Goal: Use online tool/utility: Use online tool/utility

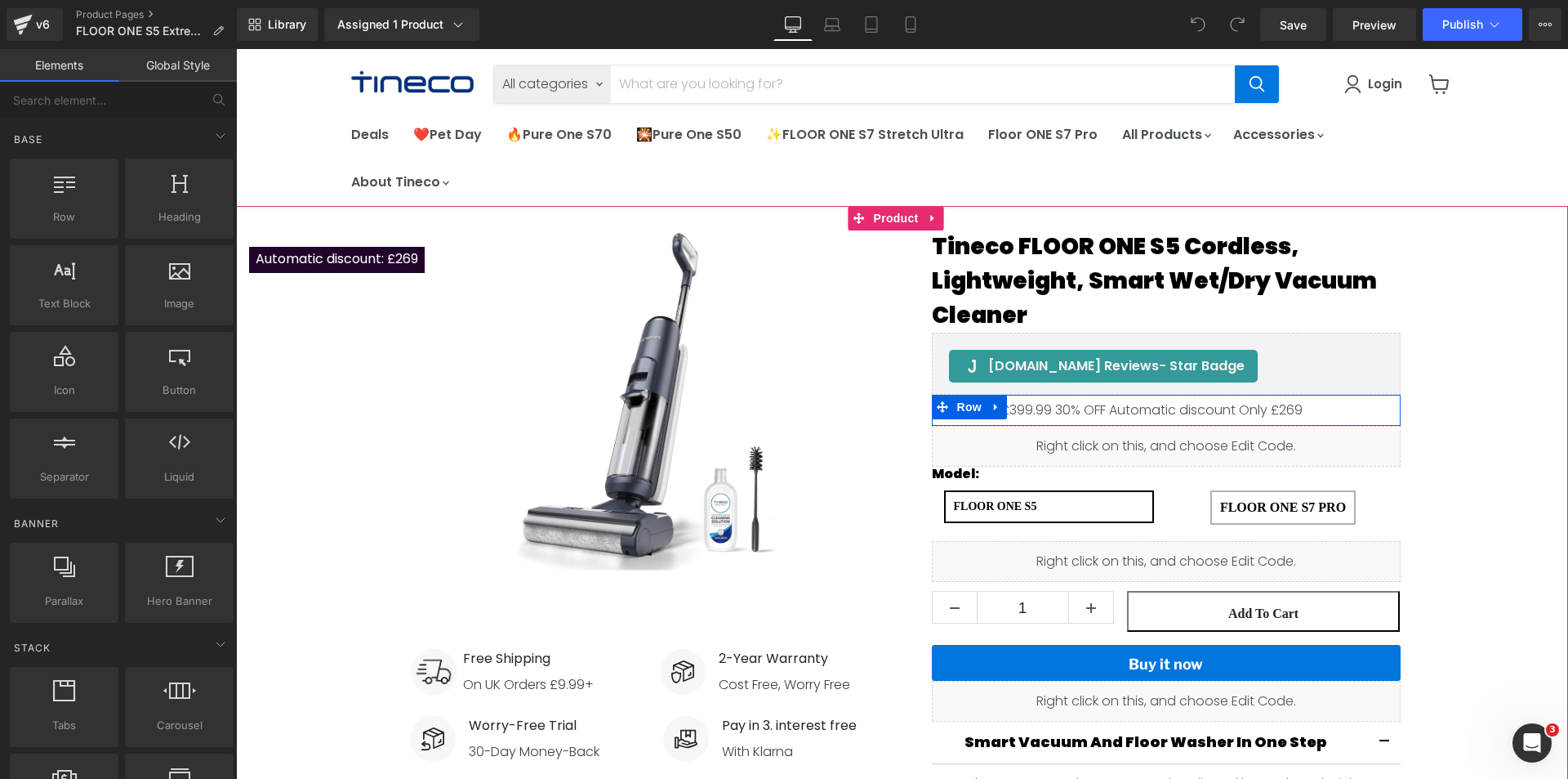
click at [951, 419] on div "£279.00 £399.99 30% OFF Automatic discount Only £269 (P) Price Row" at bounding box center [1166, 410] width 469 height 31
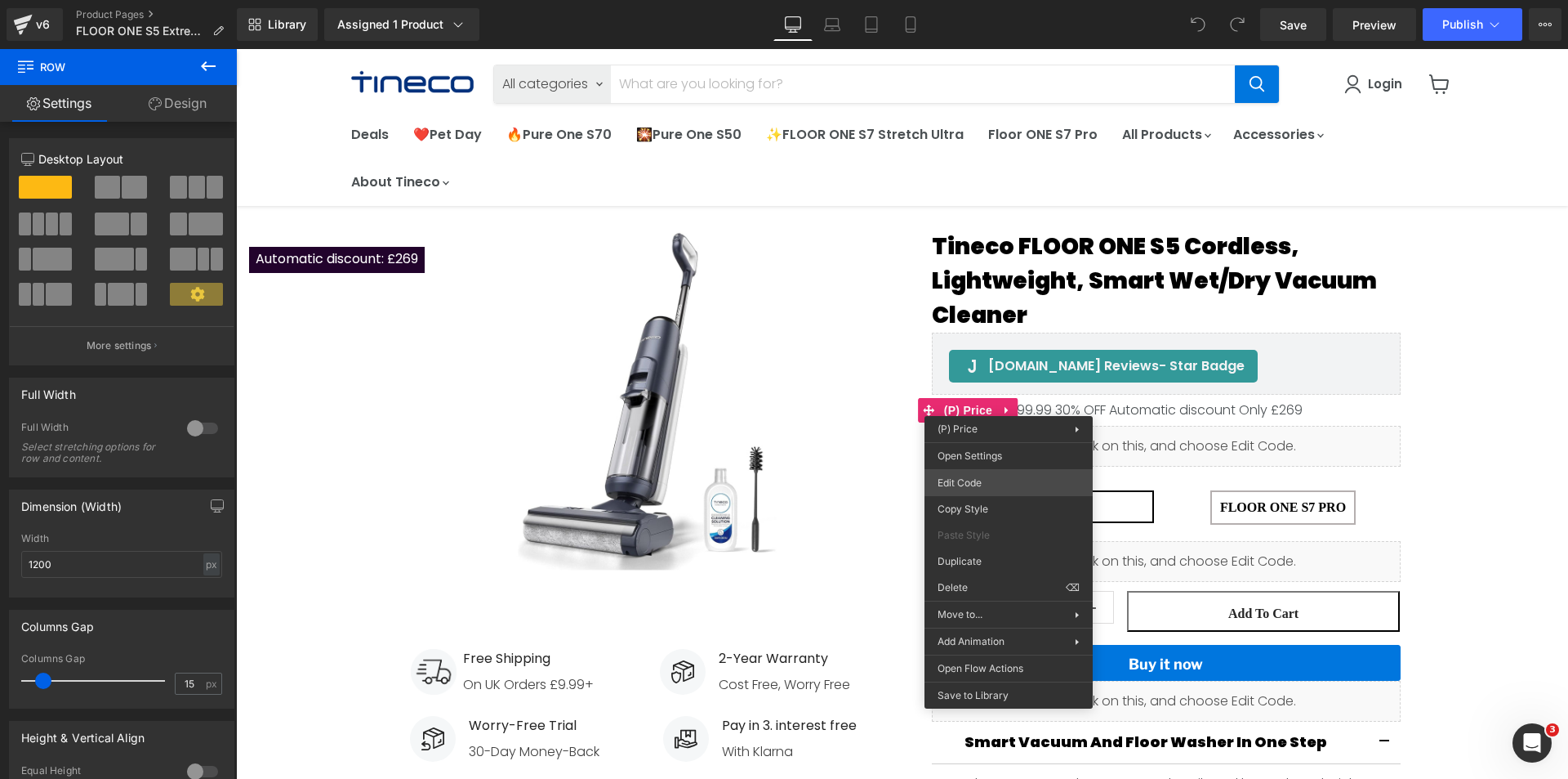
click at [986, 0] on div "You are previewing how the will restyle your page. You can not edit Elements in…" at bounding box center [784, 0] width 1568 height 0
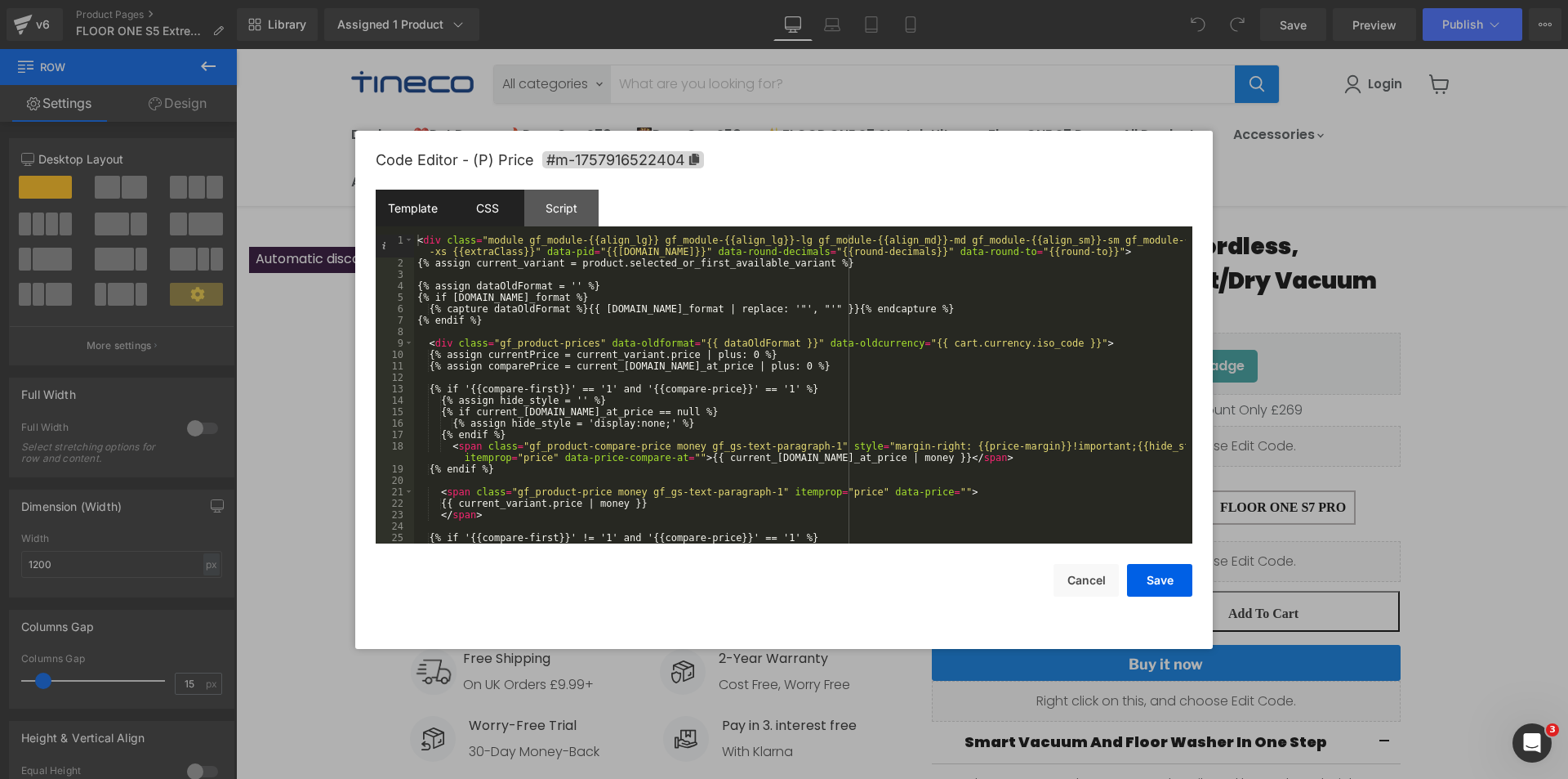
click at [493, 215] on div "CSS" at bounding box center [487, 207] width 75 height 36
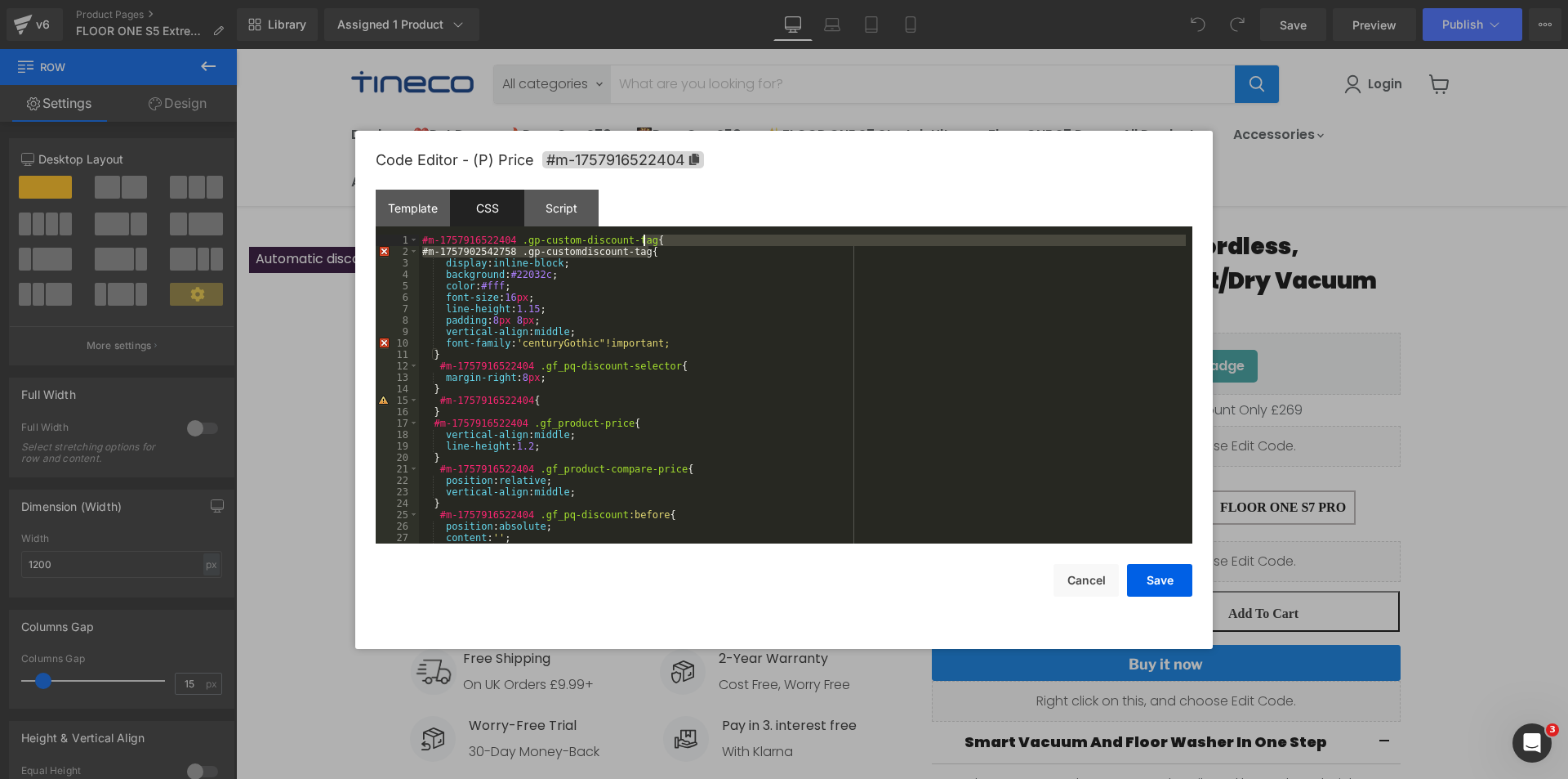
click at [653, 243] on div "#m-1757916522404 .gp-custom-discount-tag { #m-1757902542758 .gp-customdiscount-…" at bounding box center [802, 400] width 767 height 332
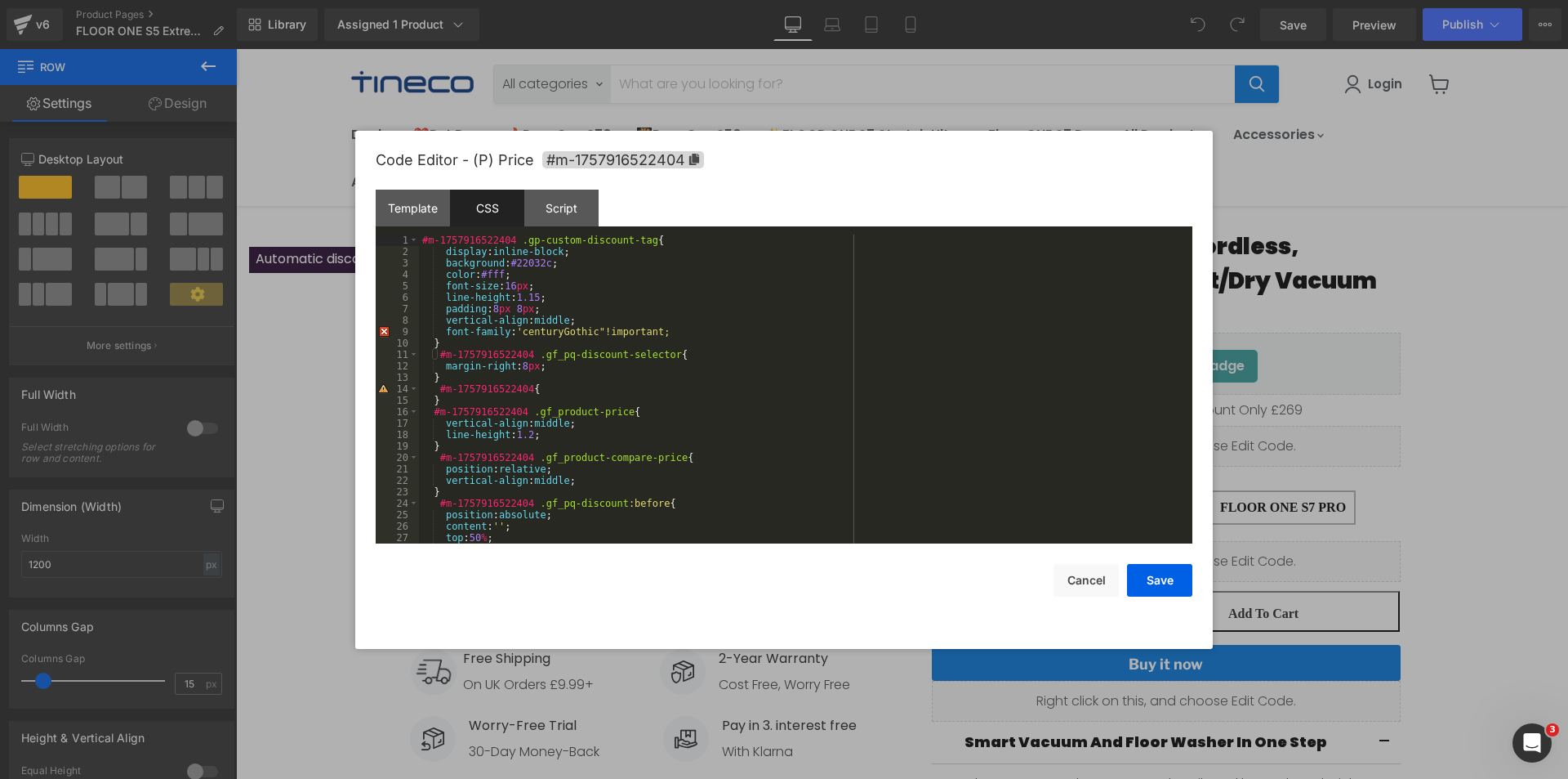
click at [515, 331] on div "#m-1757916522404 .gp-custom-discount-tag { display : inline-block ; background …" at bounding box center [802, 400] width 767 height 332
click at [1165, 575] on button "Save" at bounding box center [1159, 580] width 66 height 32
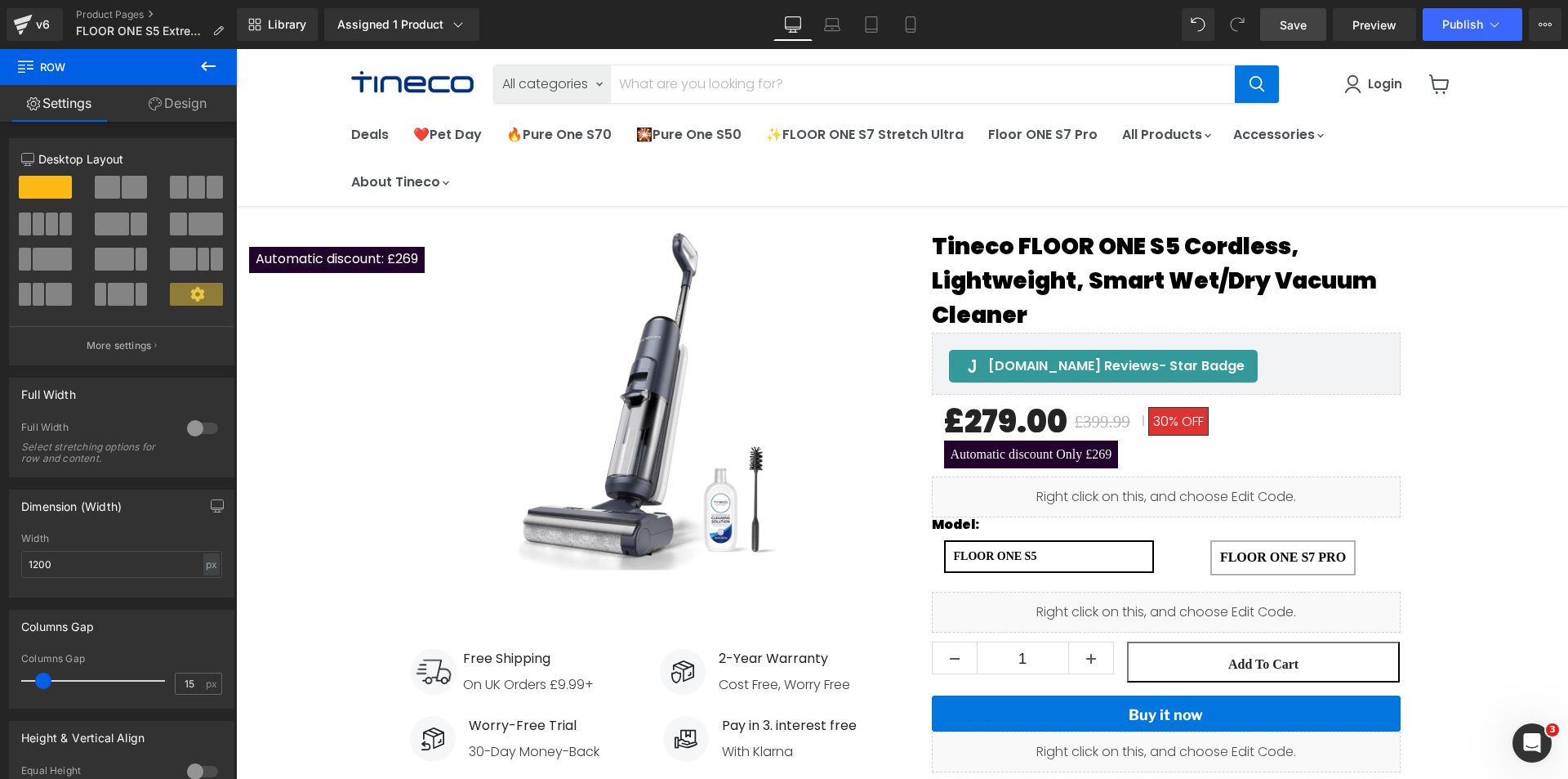
drag, startPoint x: 1292, startPoint y: 28, endPoint x: 1057, endPoint y: 4, distance: 236.2
click at [1292, 28] on span "Save" at bounding box center [1292, 25] width 26 height 17
